Goal: Information Seeking & Learning: Learn about a topic

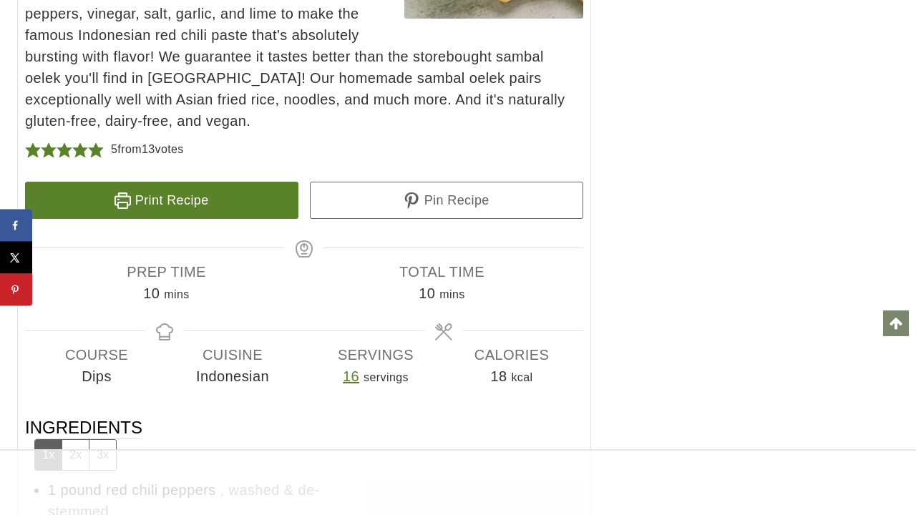
scroll to position [7265, 0]
